Goal: Entertainment & Leisure: Consume media (video, audio)

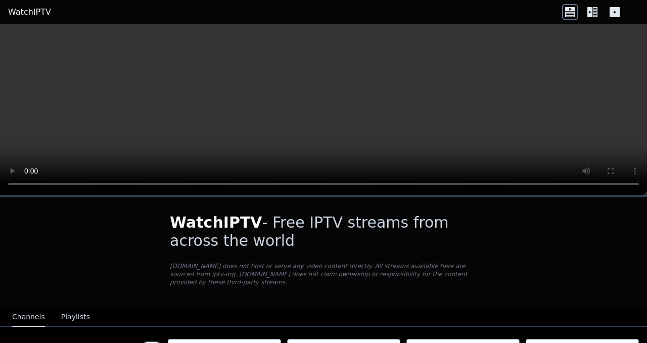
drag, startPoint x: 494, startPoint y: 95, endPoint x: 509, endPoint y: 83, distance: 18.8
click at [505, 86] on video at bounding box center [323, 109] width 647 height 171
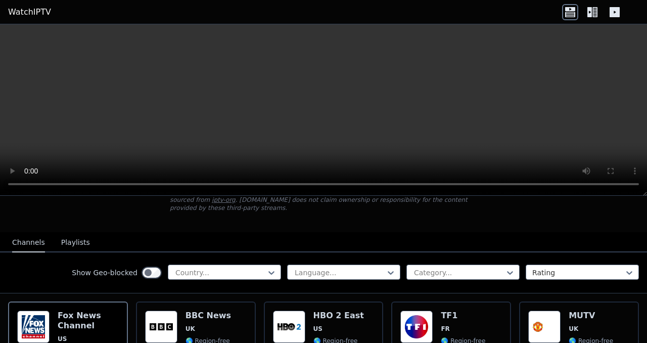
scroll to position [51, 0]
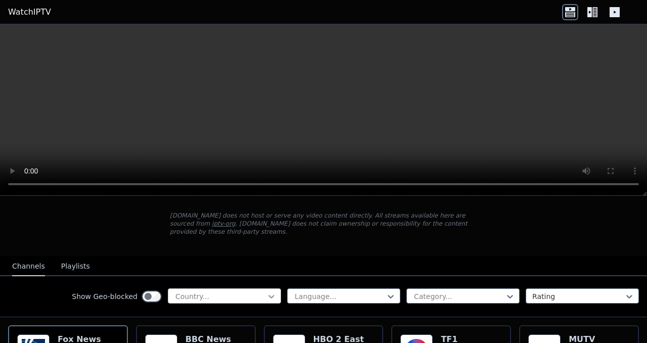
click at [266, 291] on icon at bounding box center [271, 296] width 10 height 10
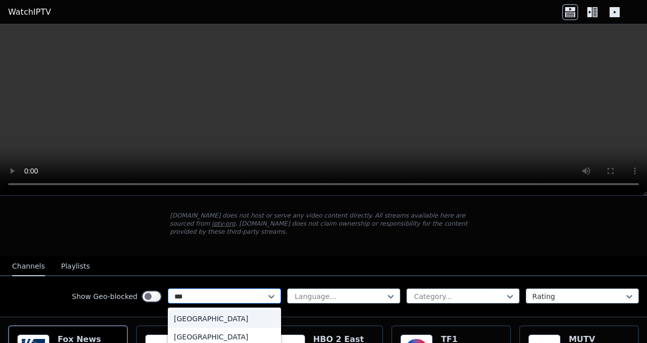
type input "****"
click at [244, 309] on div "[GEOGRAPHIC_DATA]" at bounding box center [224, 318] width 113 height 18
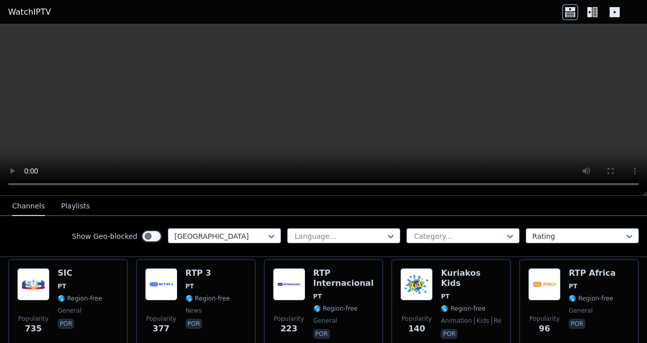
scroll to position [101, 0]
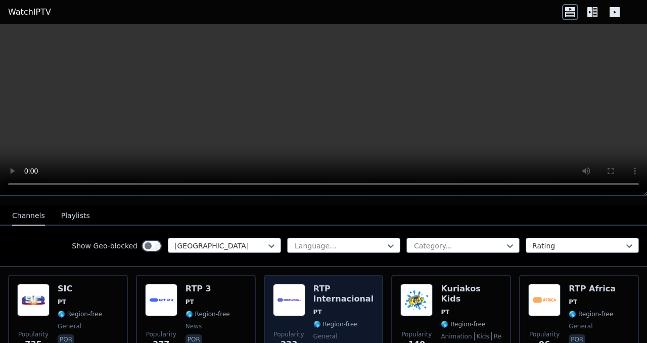
click at [322, 308] on span "PT" at bounding box center [343, 312] width 61 height 8
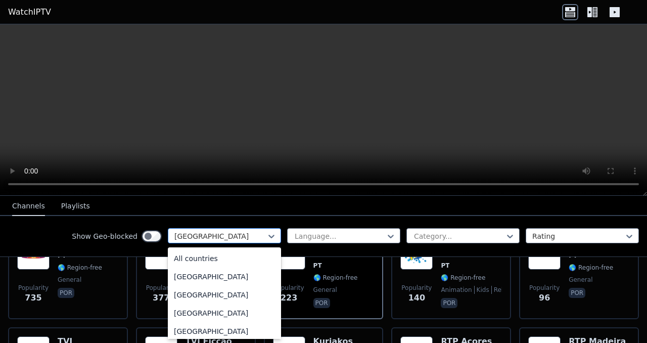
scroll to position [2596, 0]
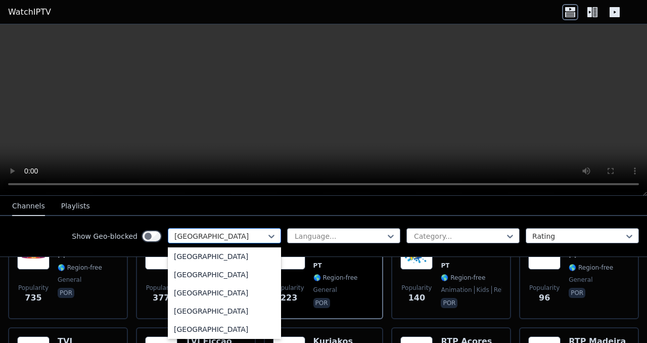
click at [221, 237] on div at bounding box center [220, 236] width 92 height 10
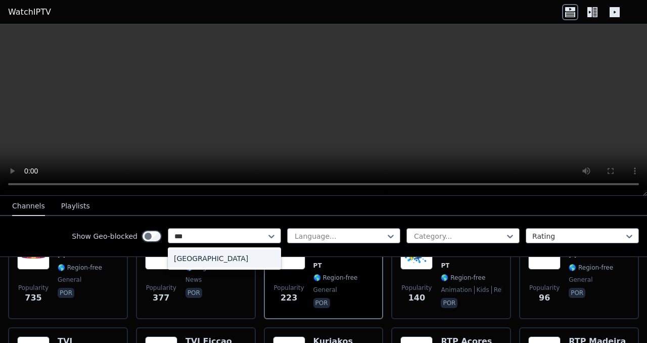
scroll to position [0, 0]
type input "****"
click at [205, 259] on div "[GEOGRAPHIC_DATA]" at bounding box center [224, 258] width 113 height 18
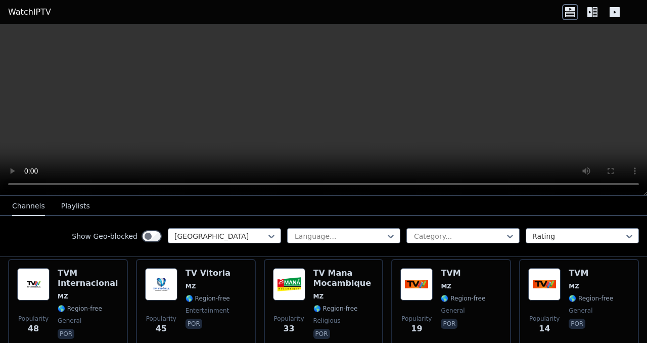
scroll to position [101, 0]
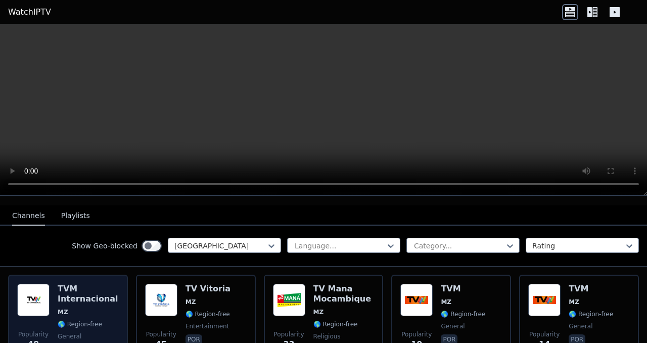
click at [95, 308] on span "MZ" at bounding box center [88, 312] width 61 height 8
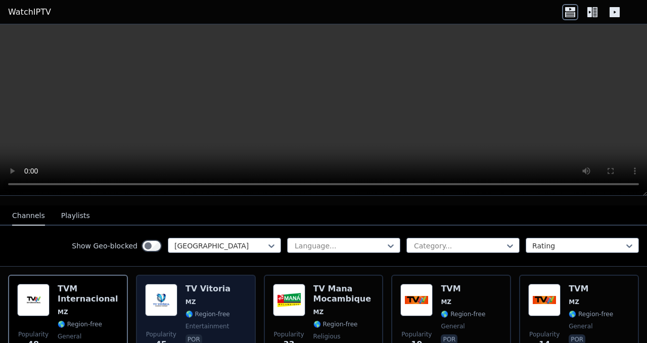
click at [235, 301] on div "Popularity 45 TV Vitoria MZ 🌎 Region-free entertainment por" at bounding box center [196, 320] width 102 height 73
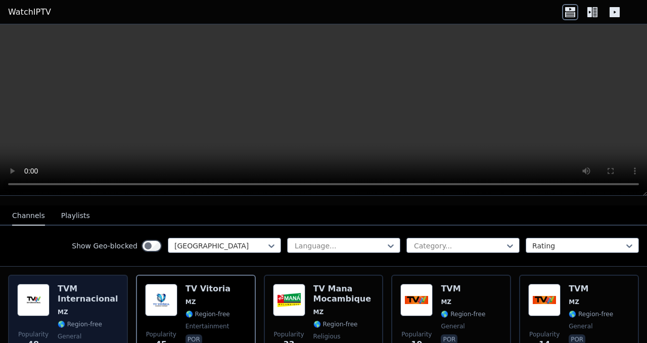
click at [88, 308] on span "MZ" at bounding box center [88, 312] width 61 height 8
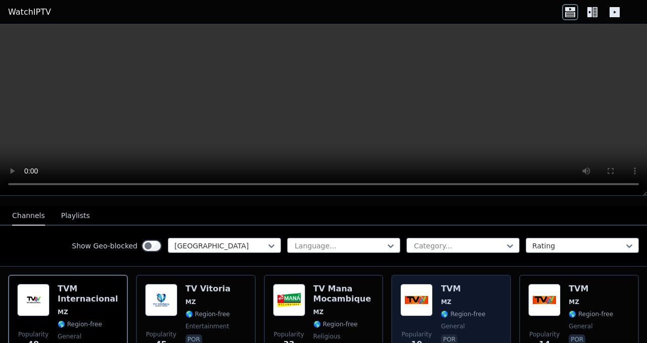
click at [430, 287] on div "Popularity 19 TVM MZ 🌎 Region-free general por" at bounding box center [451, 320] width 102 height 73
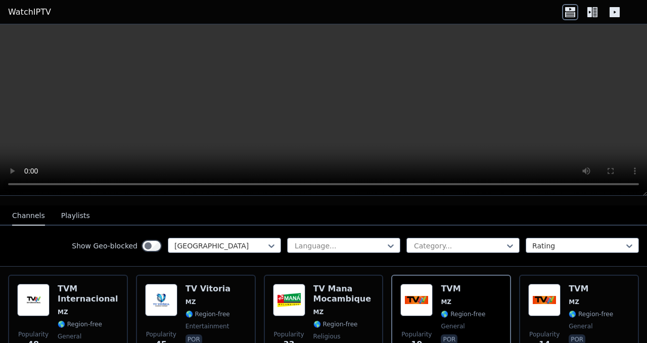
click at [69, 211] on button "Playlists" at bounding box center [75, 215] width 29 height 19
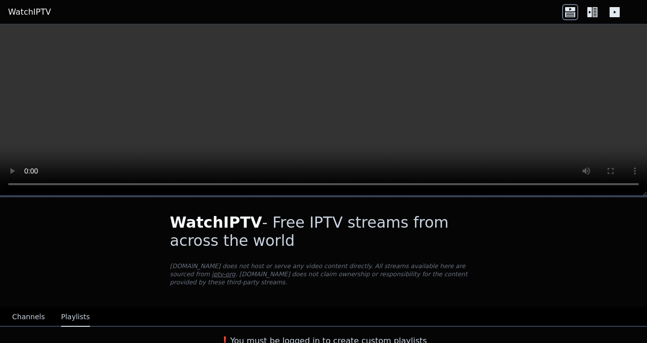
click at [16, 316] on button "Channels" at bounding box center [28, 316] width 33 height 19
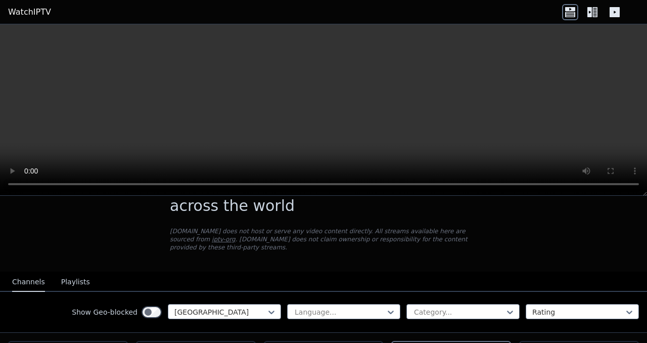
scroll to position [51, 0]
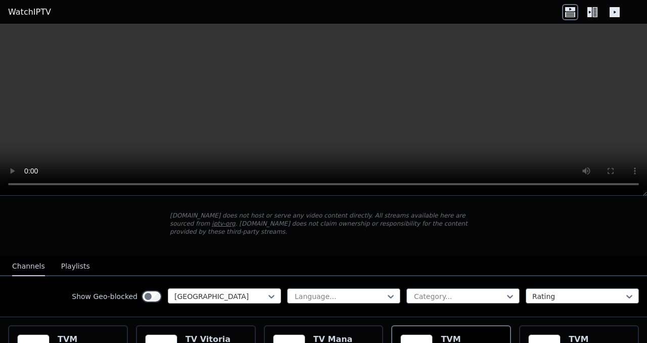
click at [242, 291] on div at bounding box center [220, 296] width 92 height 10
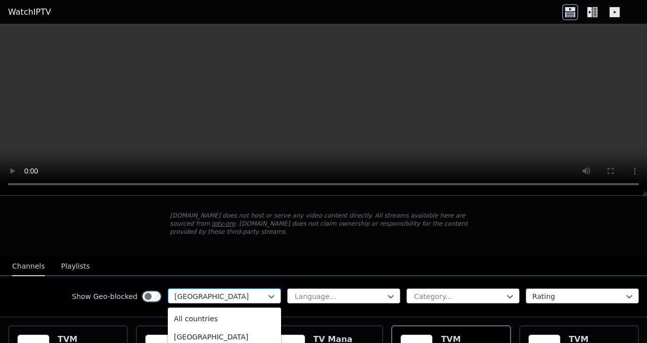
scroll to position [2214, 0]
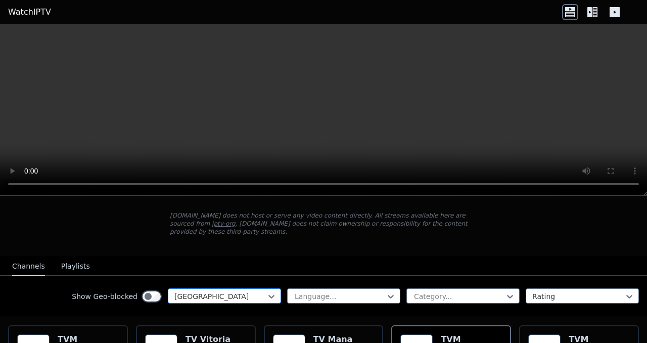
click at [222, 291] on div at bounding box center [220, 296] width 92 height 10
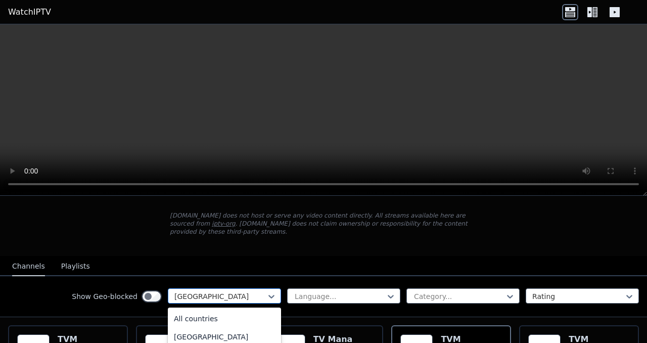
click at [222, 291] on div at bounding box center [220, 296] width 92 height 10
type input "***"
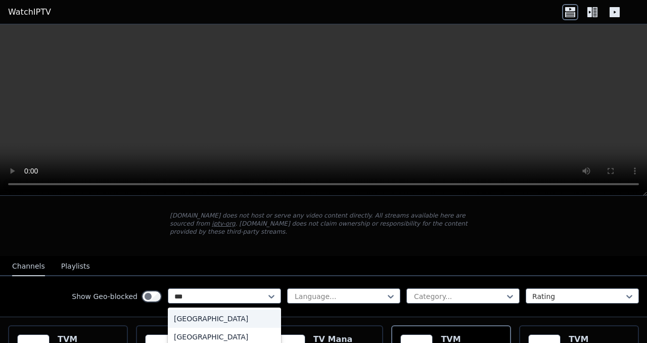
click at [211, 309] on div "[GEOGRAPHIC_DATA]" at bounding box center [224, 318] width 113 height 18
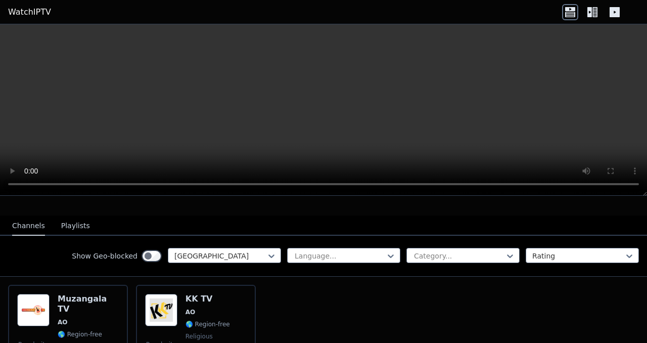
scroll to position [107, 0]
